Goal: Transaction & Acquisition: Book appointment/travel/reservation

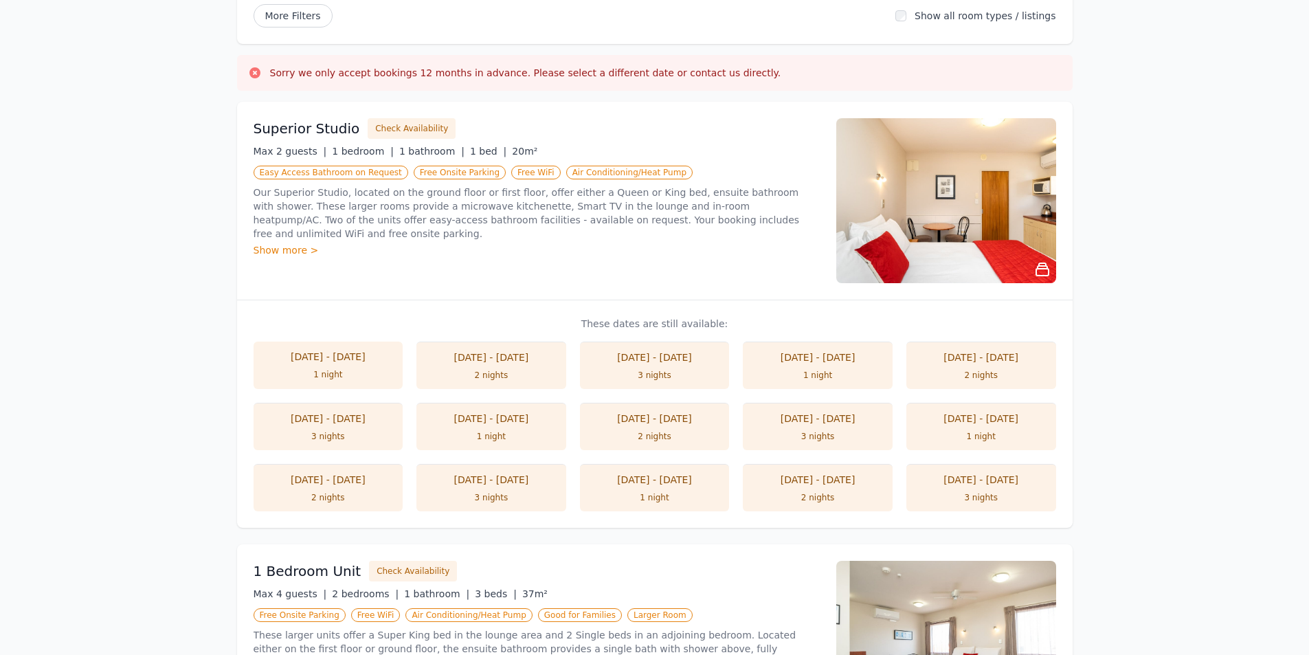
scroll to position [137, 0]
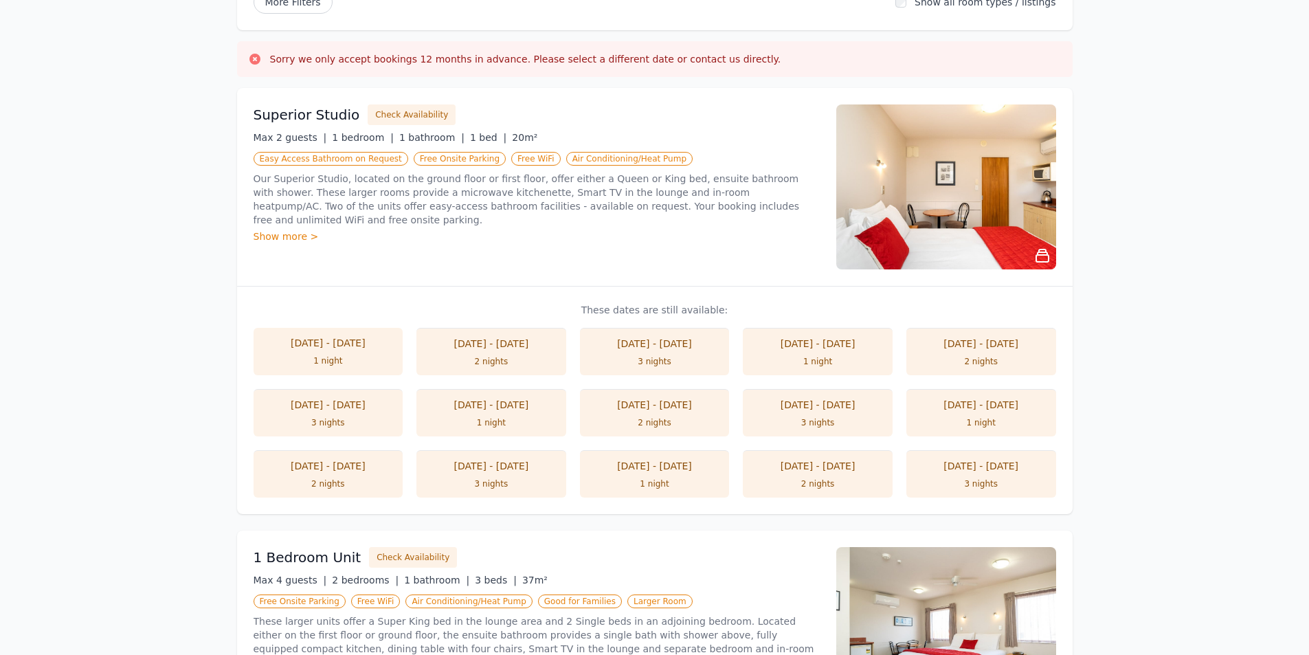
click at [657, 415] on li "[DATE] - [DATE] 2 nights" at bounding box center [655, 412] width 150 height 47
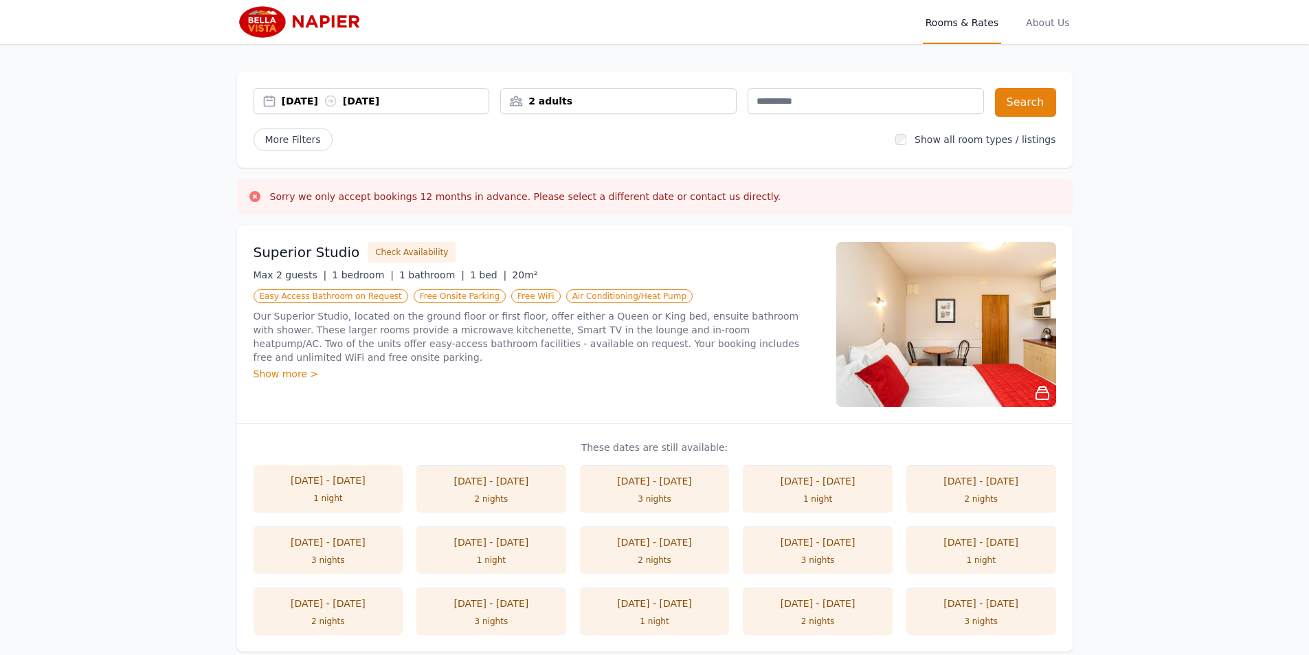
click at [390, 102] on div "[DATE] [DATE]" at bounding box center [385, 101] width 207 height 14
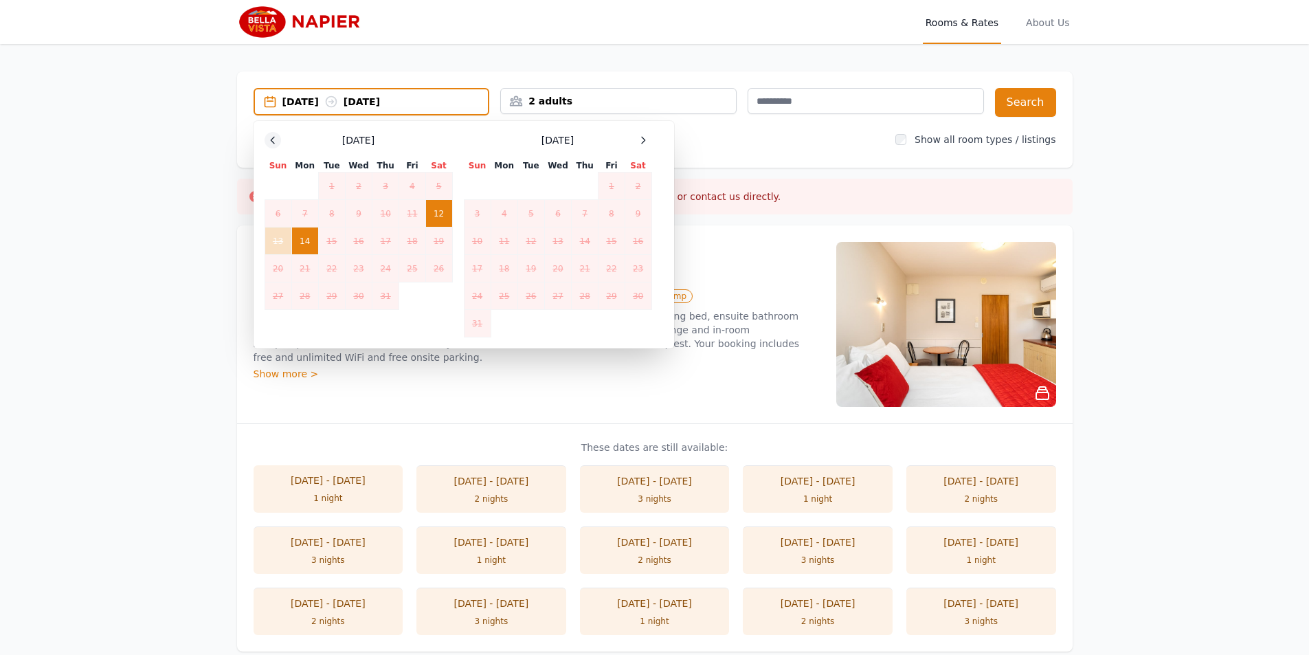
click at [269, 138] on icon at bounding box center [272, 140] width 11 height 11
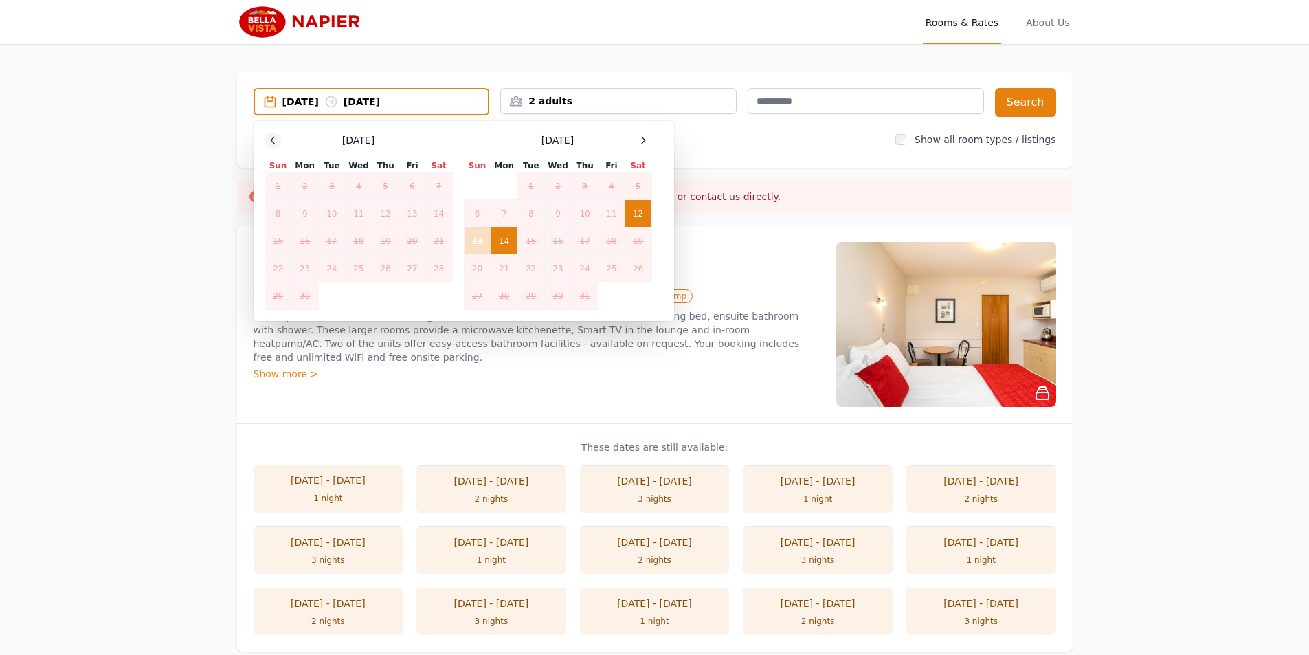
click at [269, 138] on icon at bounding box center [272, 140] width 11 height 11
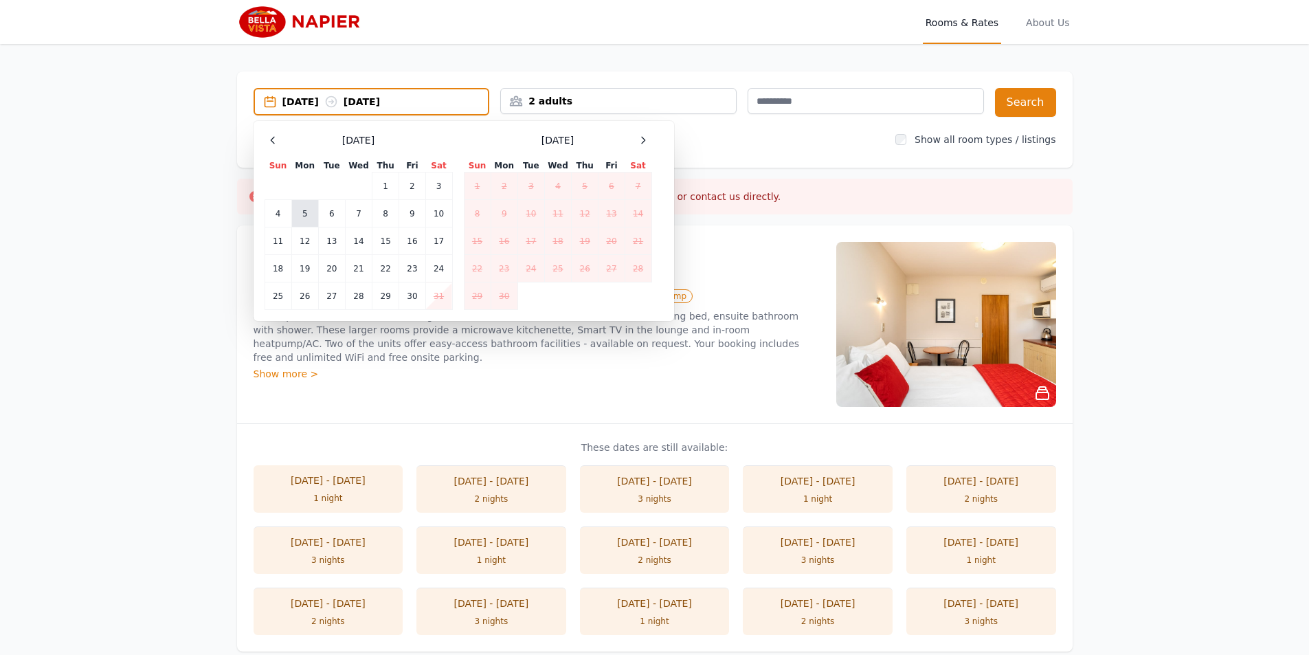
click at [309, 210] on td "5" at bounding box center [304, 213] width 27 height 27
click at [362, 213] on td "7" at bounding box center [358, 213] width 27 height 27
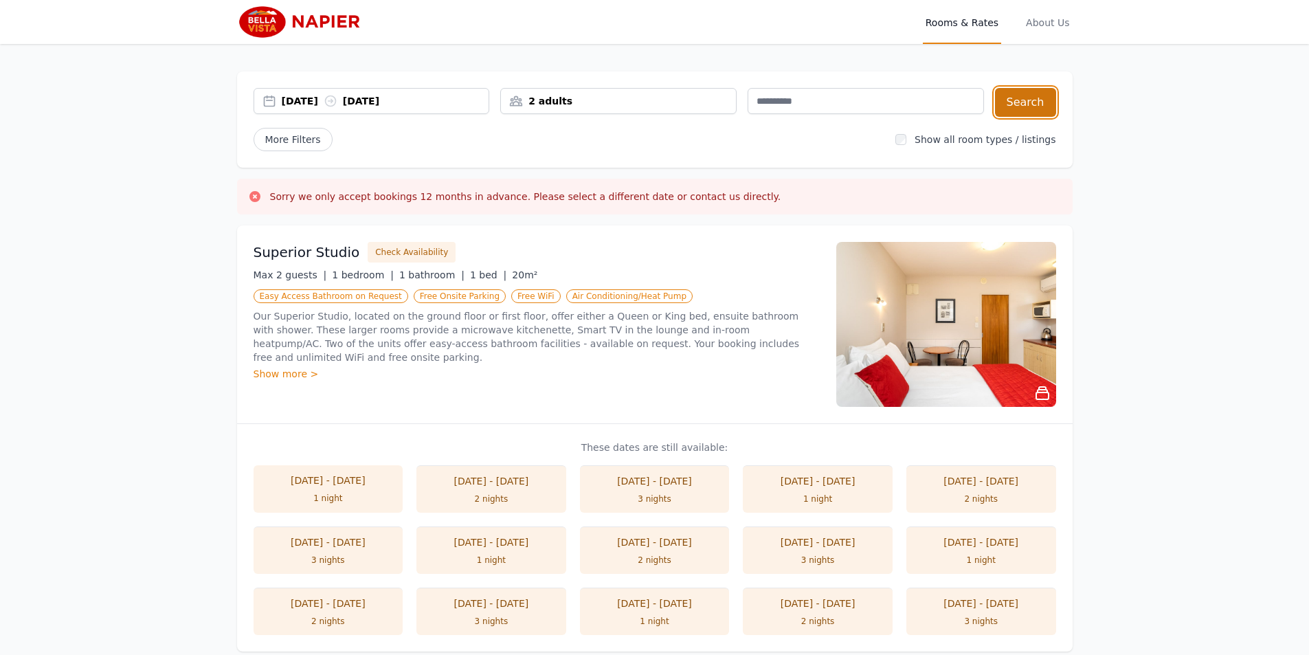
click at [1039, 102] on button "Search" at bounding box center [1025, 102] width 61 height 29
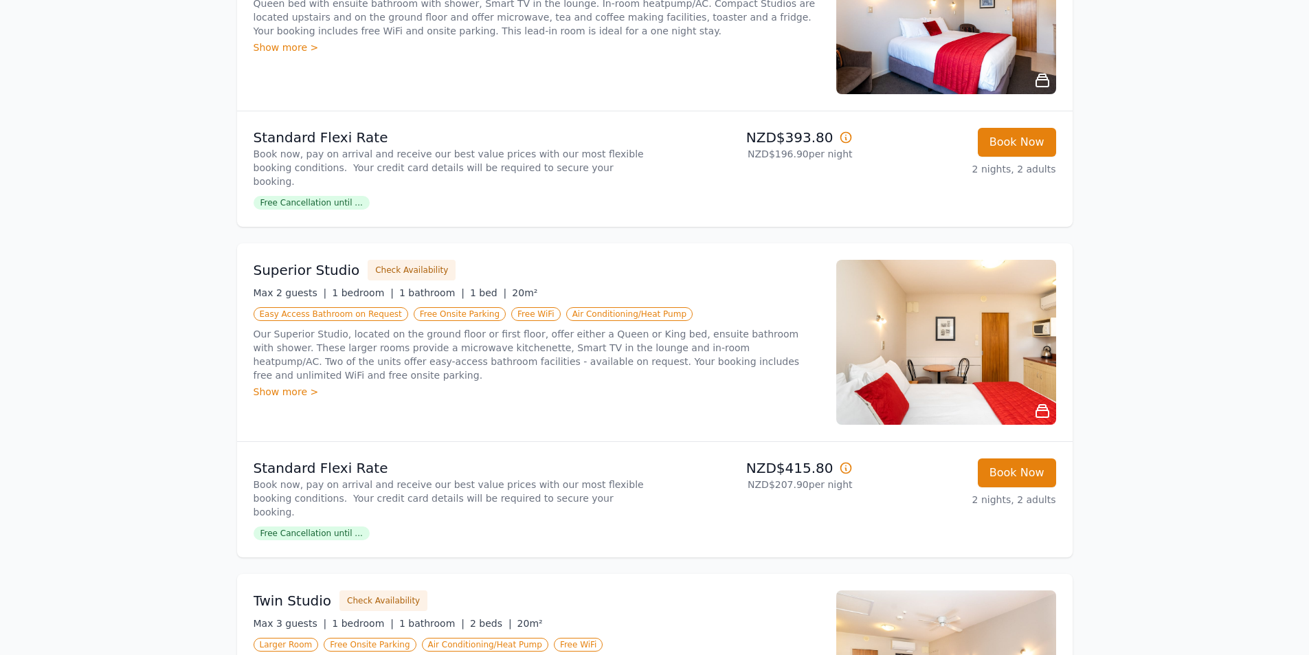
scroll to position [275, 0]
